Goal: Find specific page/section: Find specific page/section

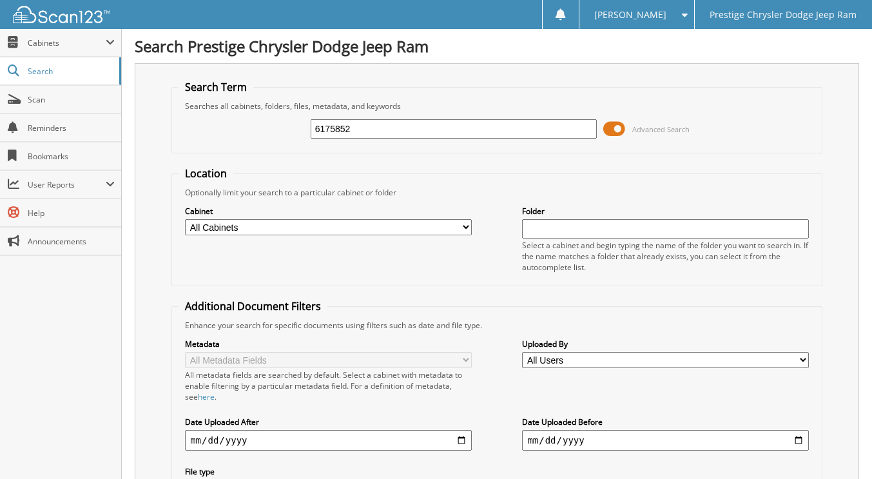
type input "6175852"
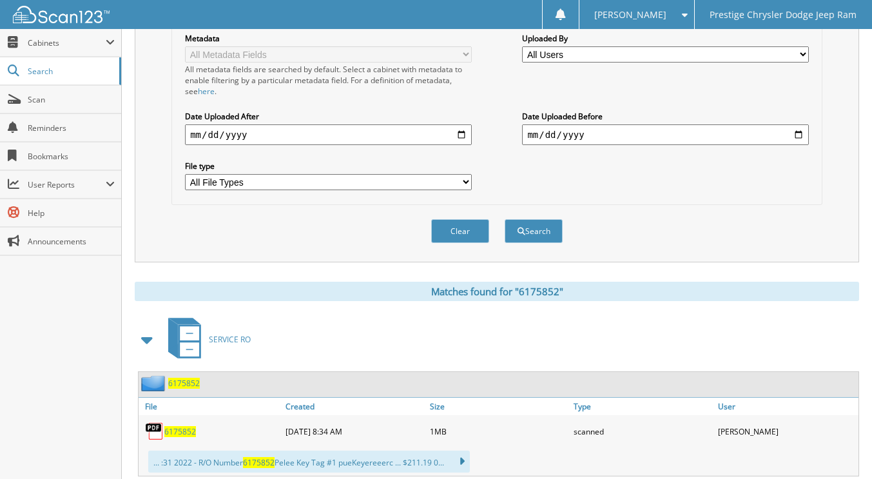
scroll to position [334, 0]
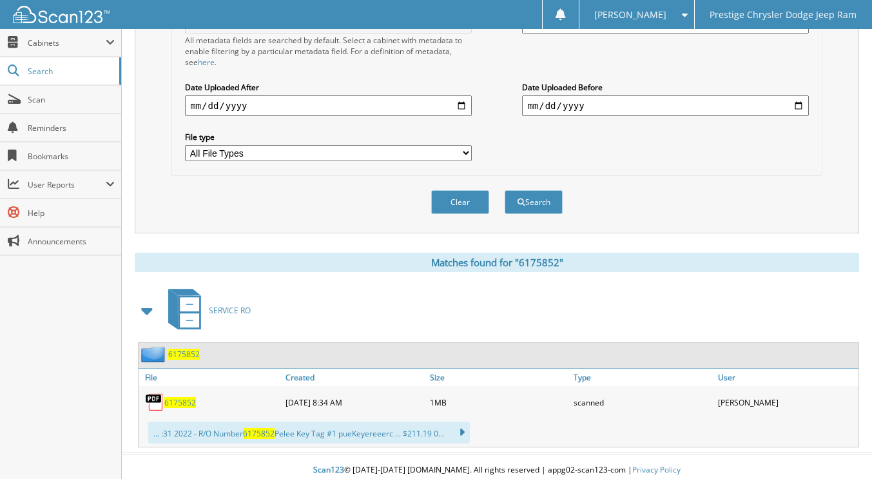
click at [189, 397] on span "6175852" at bounding box center [180, 402] width 32 height 11
drag, startPoint x: 175, startPoint y: 388, endPoint x: 176, endPoint y: 397, distance: 9.1
click at [175, 389] on div "6175852" at bounding box center [210, 402] width 144 height 26
click at [176, 397] on span "6175852" at bounding box center [180, 402] width 32 height 11
click at [53, 70] on span "Search" at bounding box center [70, 71] width 85 height 11
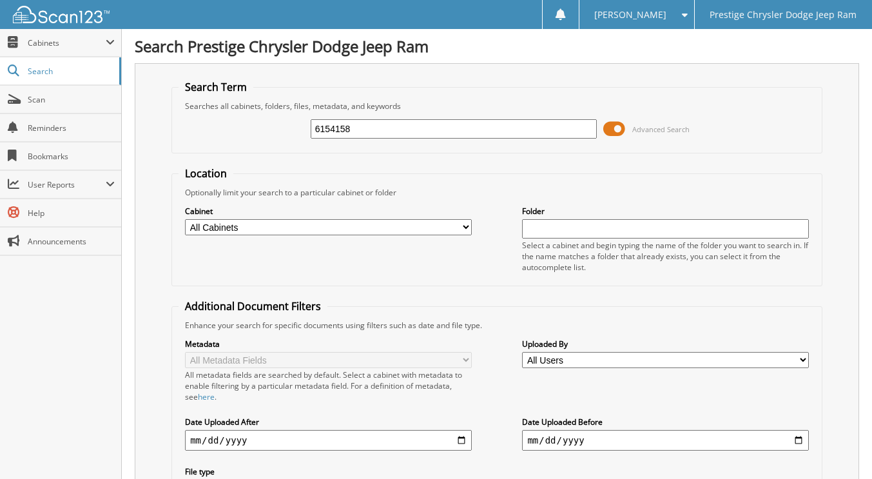
type input "6154158"
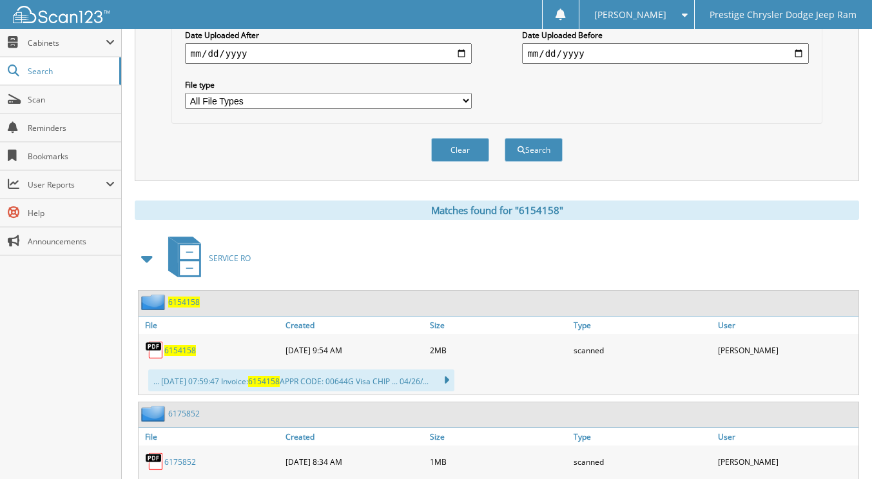
scroll to position [438, 0]
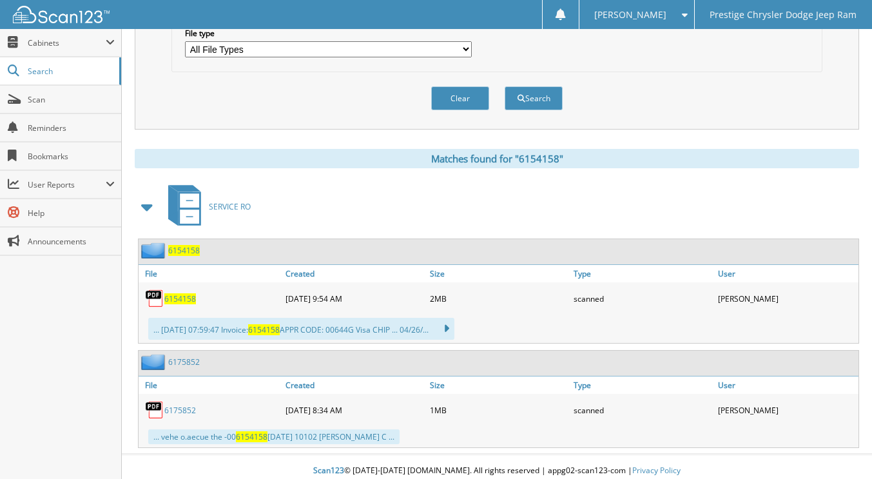
click at [180, 293] on span "6154158" at bounding box center [180, 298] width 32 height 11
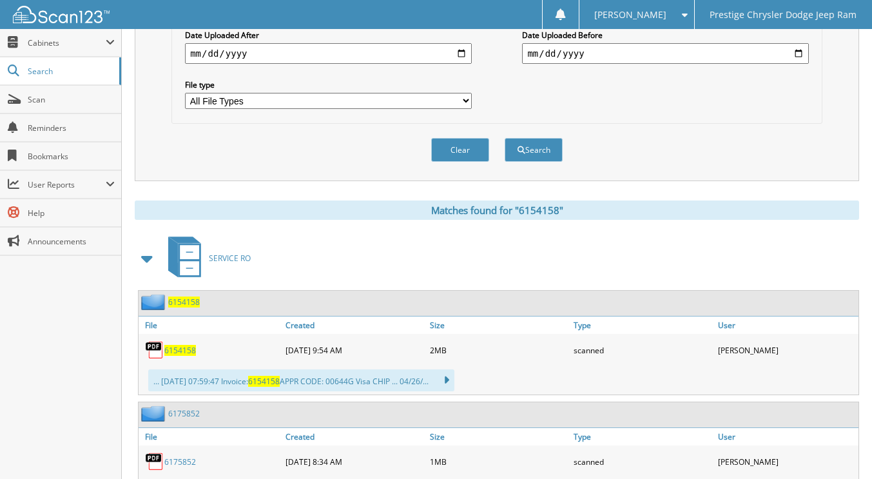
scroll to position [374, 0]
